Goal: Find specific page/section: Find specific page/section

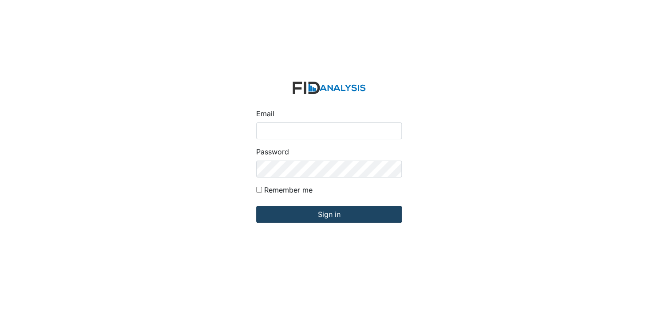
type input "[EMAIL_ADDRESS][DOMAIN_NAME]"
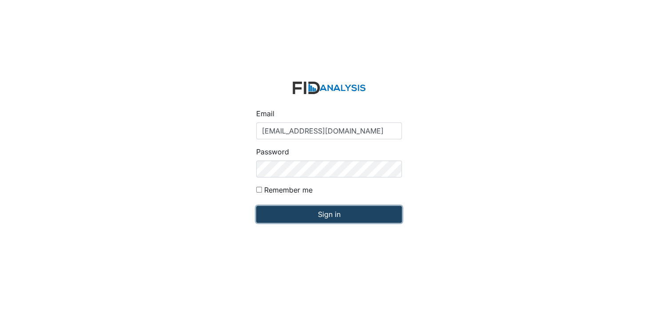
click at [323, 214] on input "Sign in" at bounding box center [329, 214] width 146 height 17
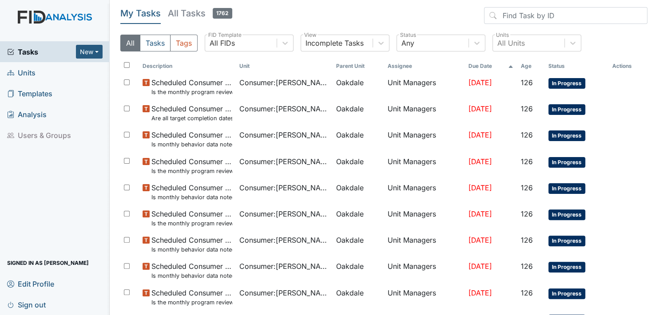
click at [23, 72] on span "Units" at bounding box center [21, 73] width 28 height 14
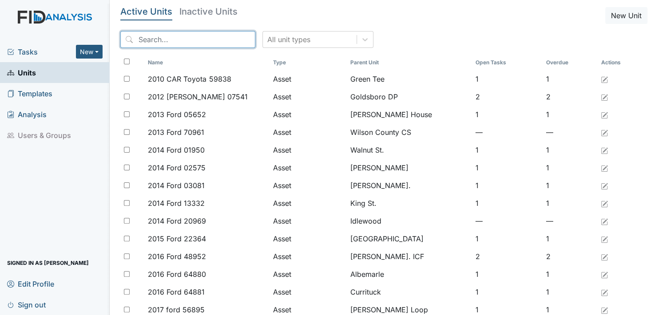
click at [221, 40] on input "search" at bounding box center [187, 39] width 135 height 17
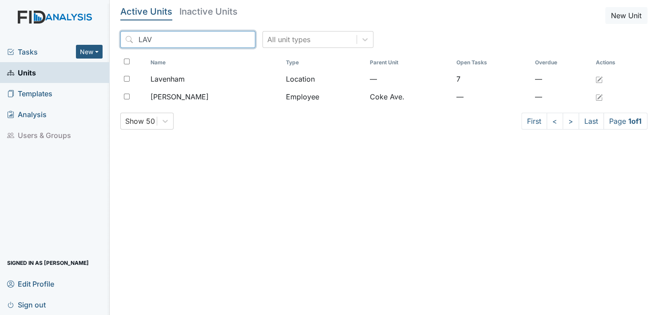
type input "LAV"
drag, startPoint x: 230, startPoint y: 202, endPoint x: 187, endPoint y: 129, distance: 85.4
click at [181, 151] on main "Active Units Inactive Units New Unit LAV All unit types Name Type Parent Unit O…" at bounding box center [384, 157] width 548 height 315
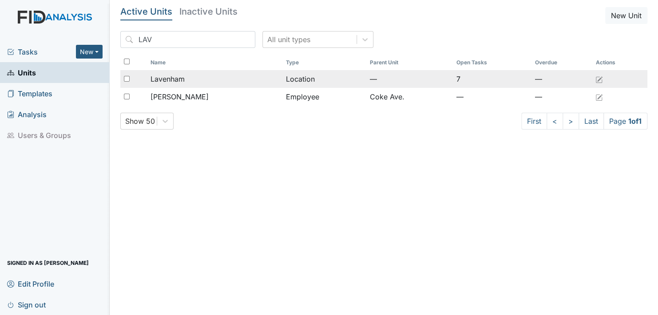
click at [179, 79] on span "Lavenham" at bounding box center [168, 79] width 34 height 11
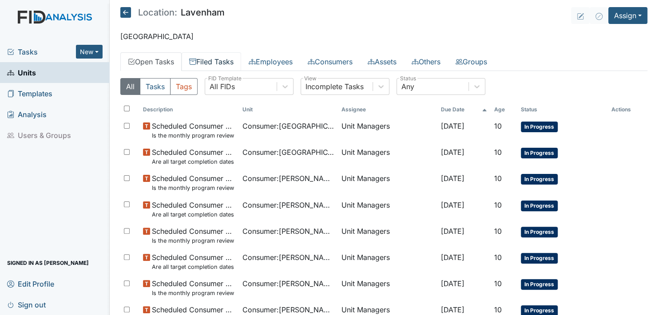
click at [220, 61] on link "Filed Tasks" at bounding box center [212, 61] width 60 height 19
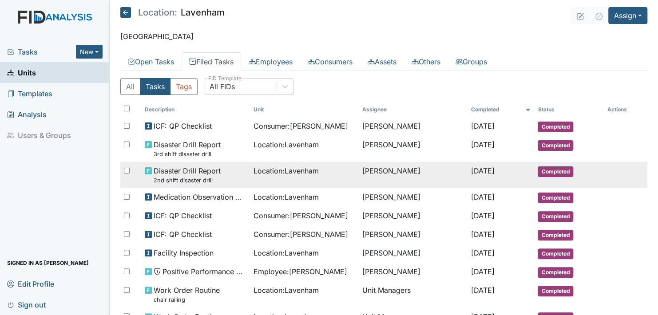
click at [471, 171] on span "[DATE]" at bounding box center [483, 171] width 24 height 9
